Goal: Information Seeking & Learning: Learn about a topic

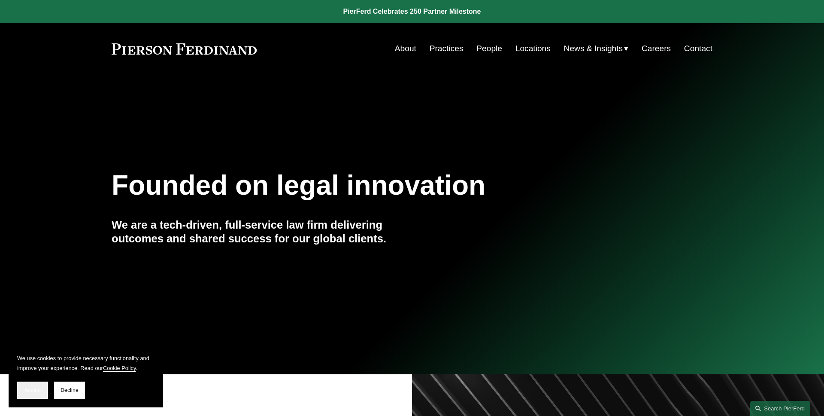
click at [25, 387] on span "Accept" at bounding box center [32, 390] width 16 height 6
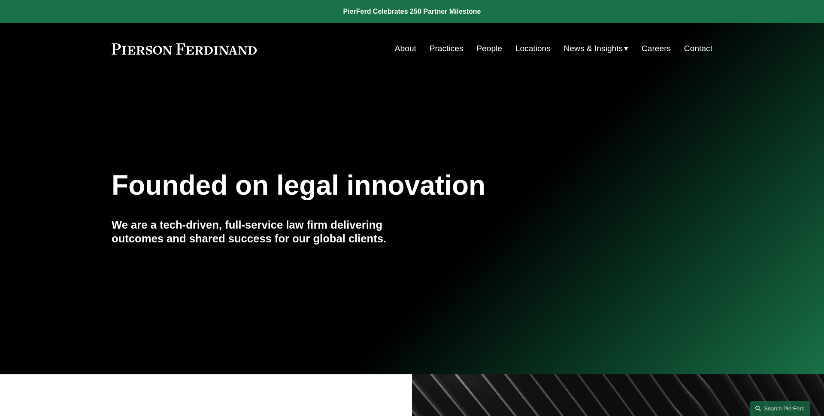
click at [0, 0] on span "News" at bounding box center [0, 0] width 0 height 0
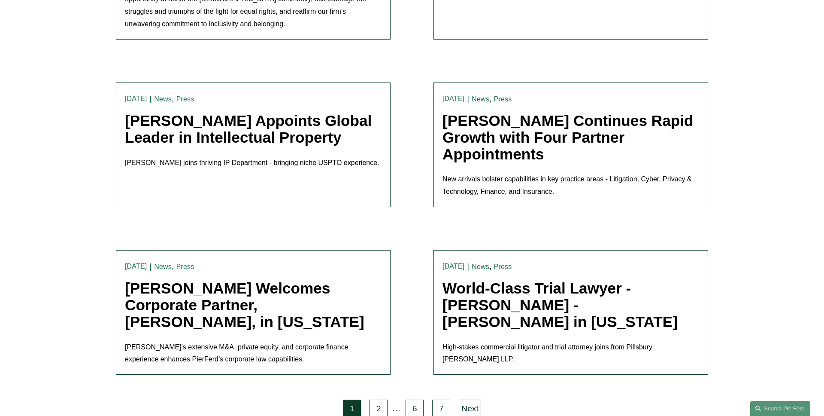
scroll to position [1676, 0]
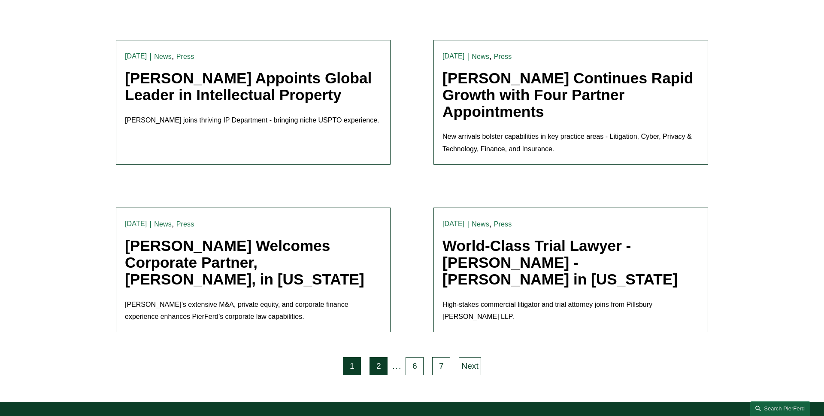
click at [378, 357] on link "2" at bounding box center [379, 366] width 18 height 18
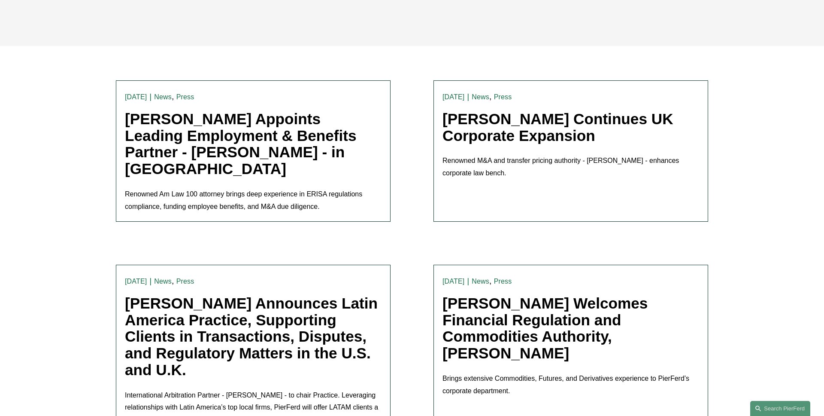
scroll to position [272, 0]
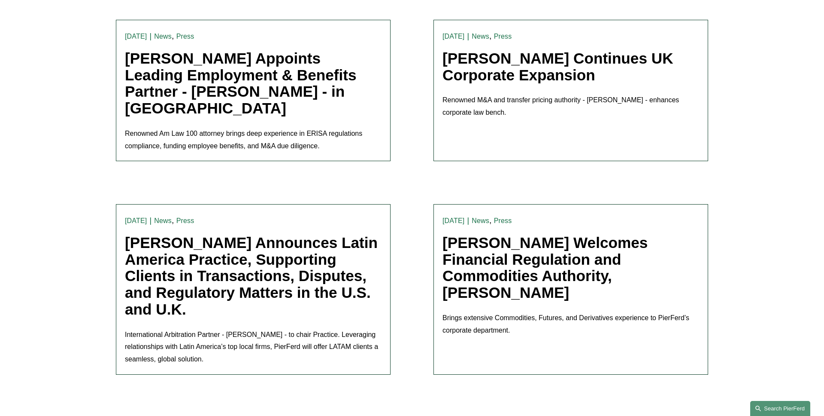
click at [793, 403] on link "Search this site" at bounding box center [780, 408] width 60 height 15
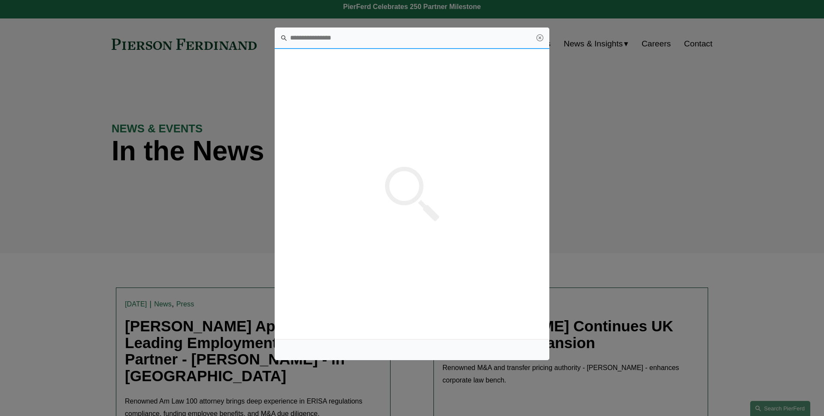
scroll to position [0, 0]
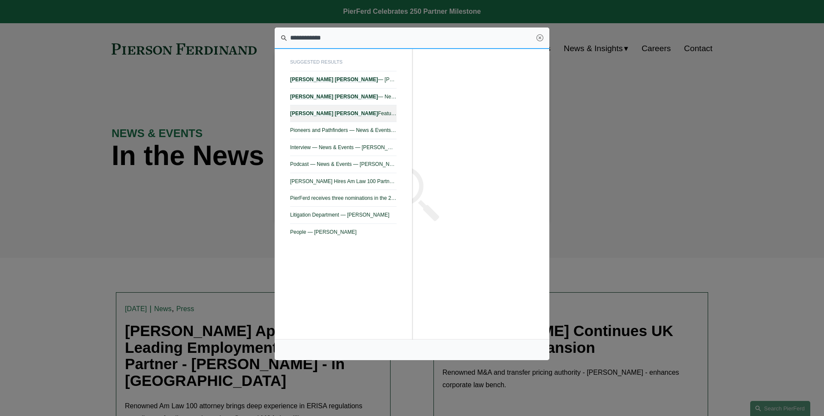
click at [371, 115] on span "[PERSON_NAME] Featured on the Pioneers and Pathfinders Podcast — [PERSON_NAME]" at bounding box center [343, 113] width 106 height 6
type input "**********"
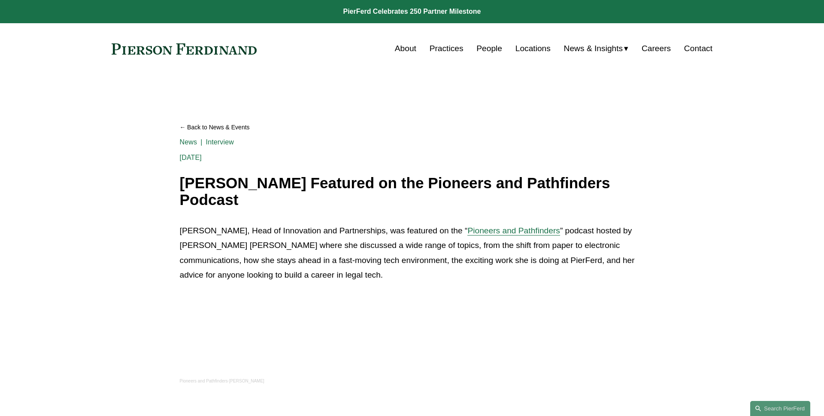
click at [495, 228] on span "Pioneers and Pathfinders" at bounding box center [513, 230] width 92 height 9
drag, startPoint x: 178, startPoint y: 179, endPoint x: 248, endPoint y: 200, distance: 72.9
click at [248, 200] on article "Back to News & Events [PERSON_NAME] Featured on the Pioneers and Pathfinders Po…" at bounding box center [412, 275] width 824 height 402
copy h1 "[PERSON_NAME] Featured on the Pioneers and Pathfinders Podcast"
click at [248, 200] on h1 "[PERSON_NAME] Featured on the Pioneers and Pathfinders Podcast" at bounding box center [412, 191] width 465 height 33
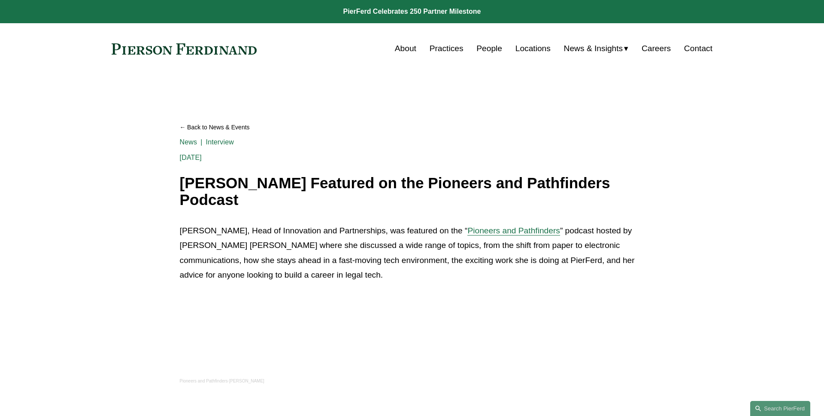
click at [147, 201] on article "Back to News & Events Christina Wojcik Featured on the Pioneers and Pathfinders…" at bounding box center [412, 275] width 824 height 402
click at [132, 134] on article "Back to News & Events Christina Wojcik Featured on the Pioneers and Pathfinders…" at bounding box center [412, 275] width 824 height 402
click at [141, 144] on article "Back to News & Events Christina Wojcik Featured on the Pioneers and Pathfinders…" at bounding box center [412, 275] width 824 height 402
click at [131, 136] on article "Back to News & Events Christina Wojcik Featured on the Pioneers and Pathfinders…" at bounding box center [412, 275] width 824 height 402
